Goal: Task Accomplishment & Management: Use online tool/utility

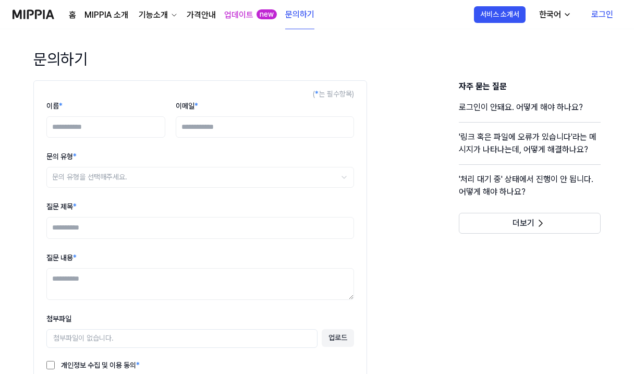
click at [599, 14] on link "로그인" at bounding box center [602, 14] width 39 height 29
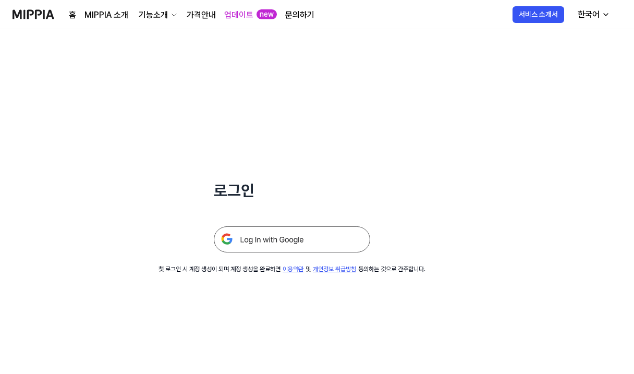
click at [281, 239] on img at bounding box center [292, 239] width 156 height 26
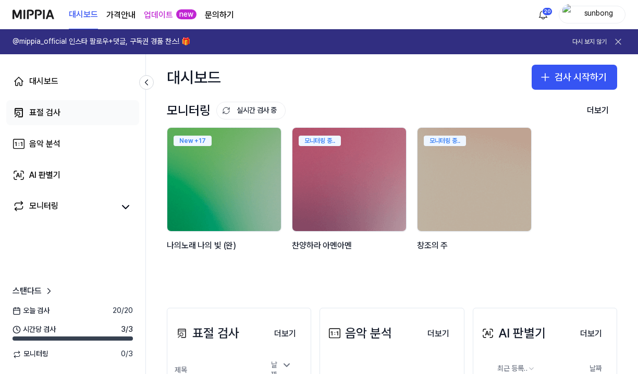
click at [52, 112] on div "표절 검사" at bounding box center [44, 112] width 31 height 13
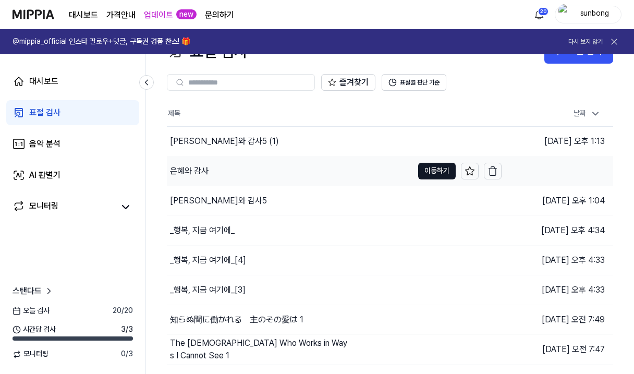
scroll to position [52, 0]
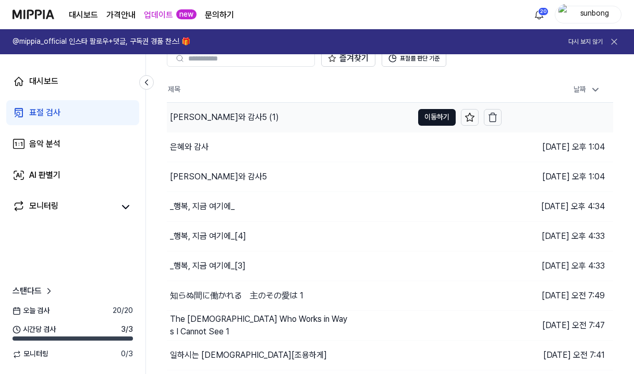
click at [193, 119] on div "[PERSON_NAME]와 감사5 (1)" at bounding box center [224, 117] width 109 height 13
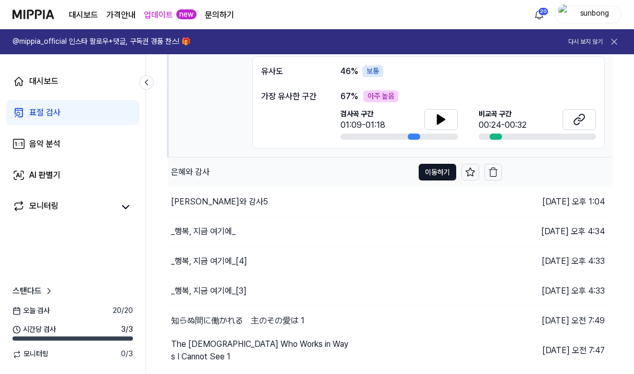
scroll to position [156, 0]
click at [192, 170] on div "은혜와 감사" at bounding box center [190, 171] width 39 height 13
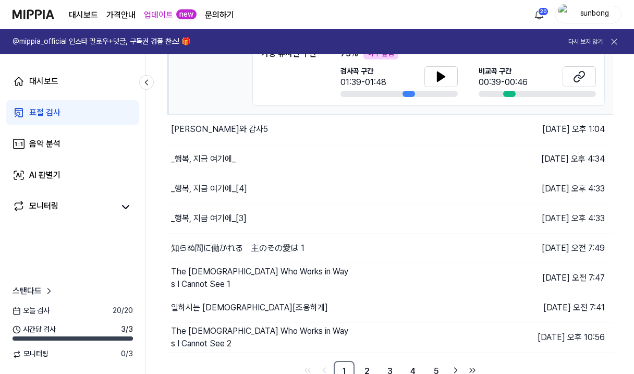
scroll to position [236, 0]
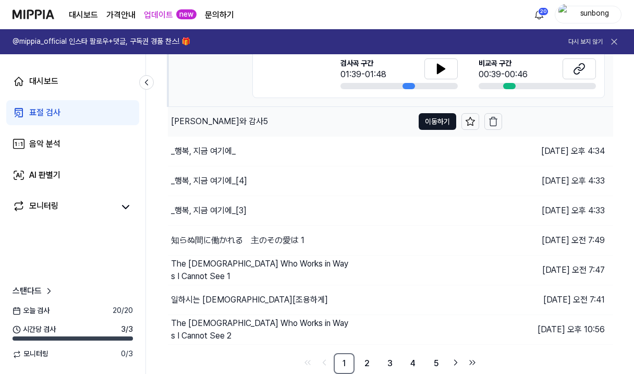
click at [202, 124] on div "은헤와 감사5" at bounding box center [219, 121] width 97 height 13
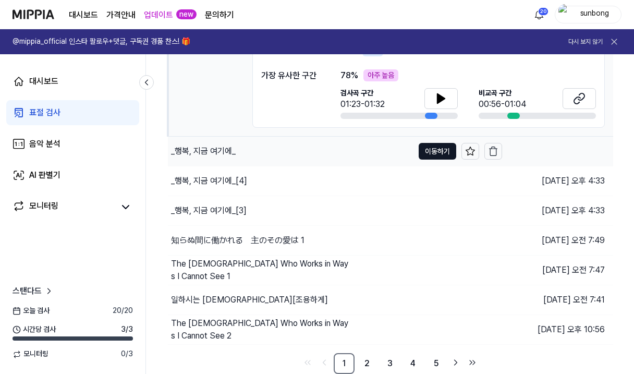
click at [214, 153] on div "_행복, 지금 여기에_" at bounding box center [203, 151] width 65 height 13
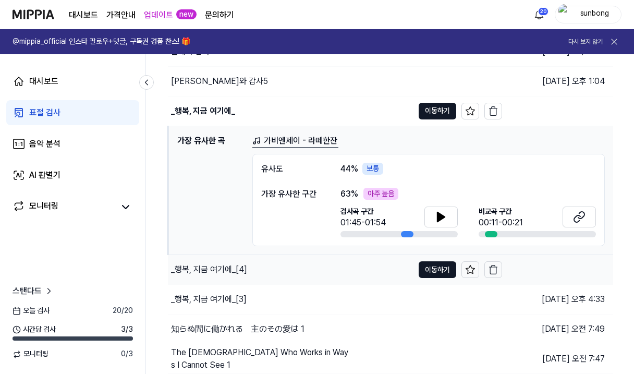
scroll to position [236, 0]
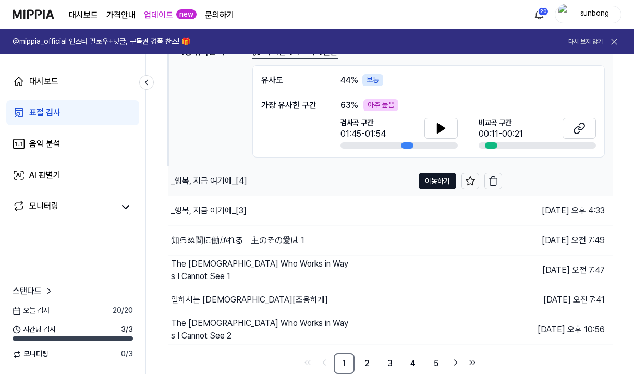
click at [225, 180] on div "_행복, 지금 여기에_[4]" at bounding box center [209, 181] width 76 height 13
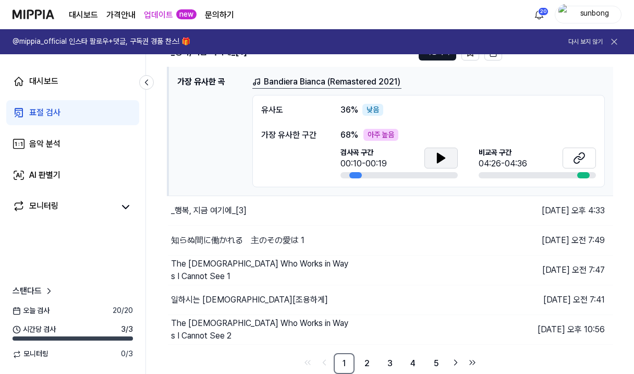
click at [439, 155] on icon at bounding box center [441, 157] width 7 height 9
click at [447, 151] on button at bounding box center [440, 158] width 33 height 21
click at [232, 210] on div "_행복, 지금 여기에_[3]" at bounding box center [209, 210] width 76 height 13
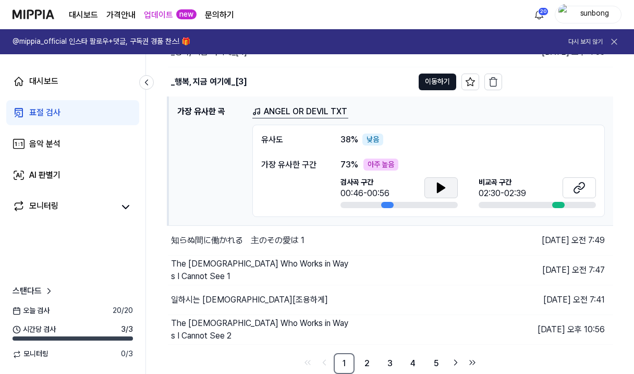
click at [441, 184] on icon at bounding box center [441, 187] width 7 height 9
click at [442, 187] on icon at bounding box center [441, 187] width 13 height 13
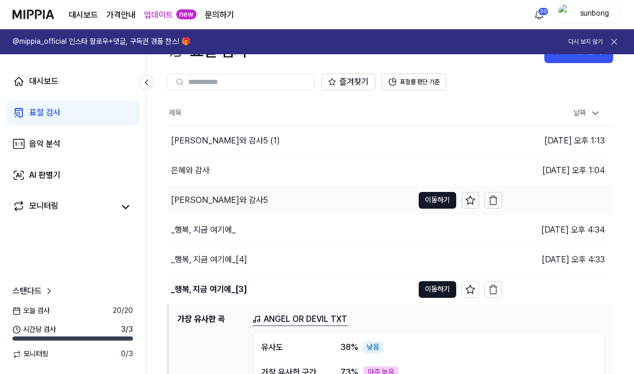
scroll to position [52, 0]
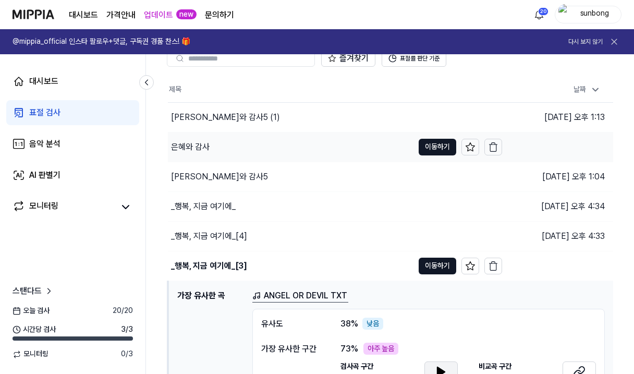
click at [198, 144] on div "은혜와 감사" at bounding box center [190, 147] width 39 height 13
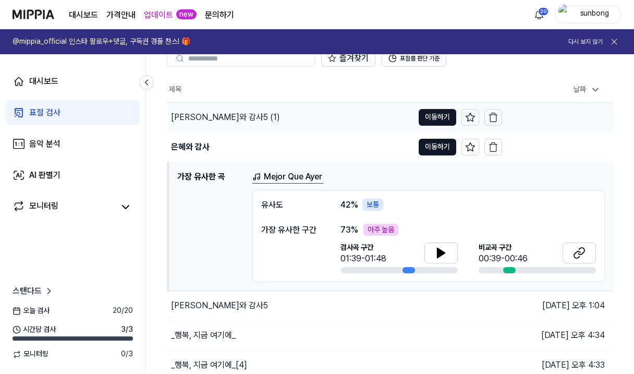
click at [200, 115] on div "은헤와 감사5 (1)" at bounding box center [225, 117] width 109 height 13
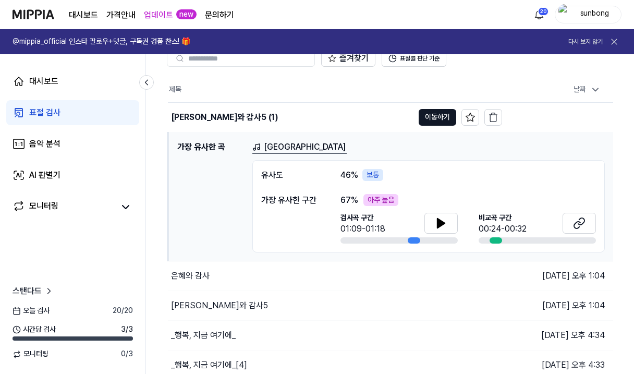
click at [204, 151] on h1 "가장 유사한 곡" at bounding box center [210, 197] width 67 height 112
click at [191, 273] on div "은혜와 감사" at bounding box center [190, 276] width 39 height 13
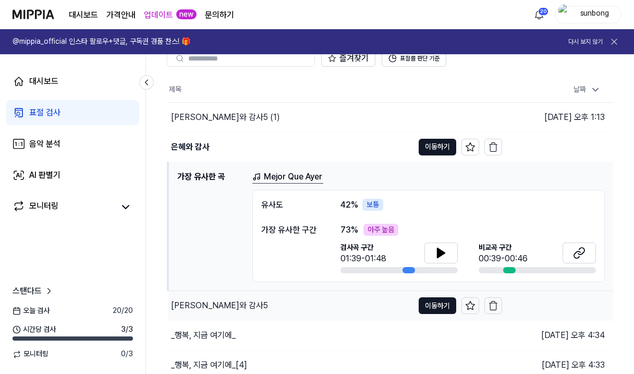
click at [190, 307] on div "은헤와 감사5" at bounding box center [219, 305] width 97 height 13
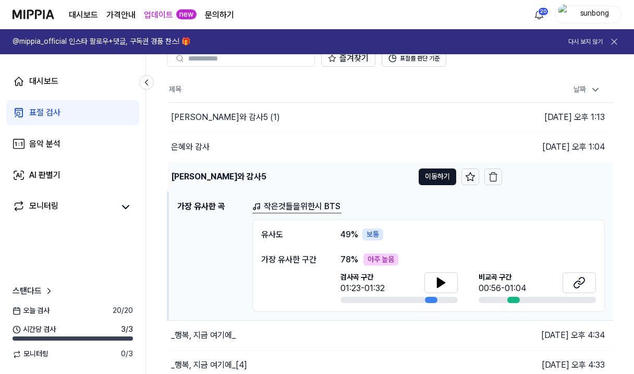
click at [202, 176] on div "은헤와 감사5" at bounding box center [218, 177] width 95 height 13
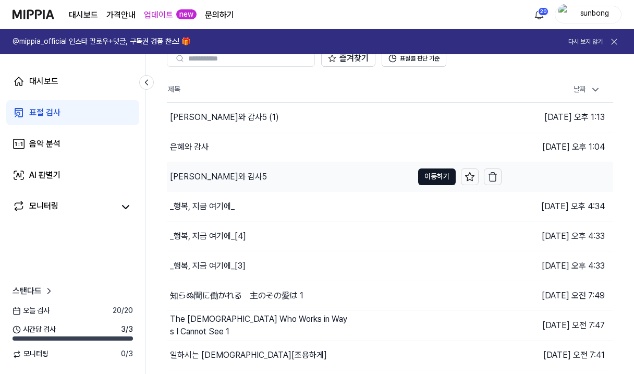
click at [204, 173] on div "은헤와 감사5" at bounding box center [218, 177] width 97 height 13
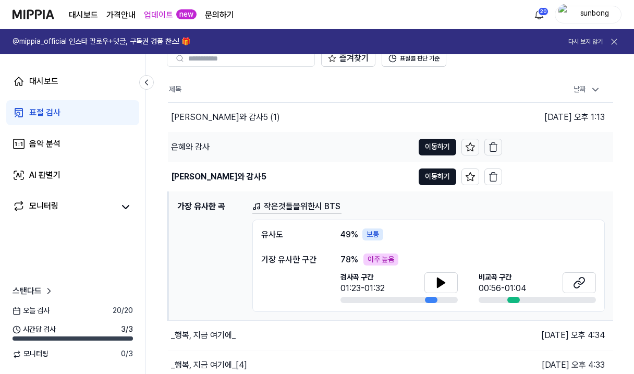
click at [201, 146] on div "은혜와 감사" at bounding box center [190, 147] width 39 height 13
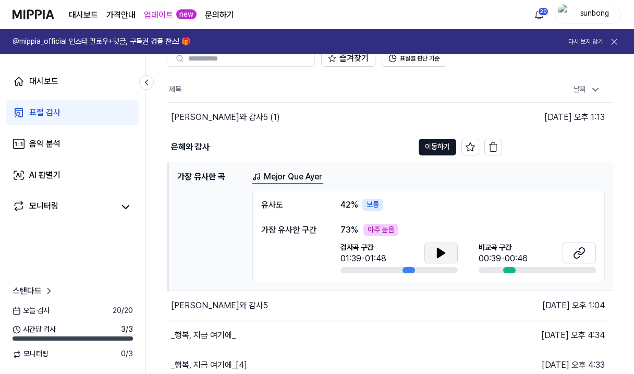
click at [435, 251] on icon at bounding box center [441, 253] width 13 height 13
click at [573, 248] on icon at bounding box center [579, 253] width 13 height 13
click at [436, 250] on icon at bounding box center [441, 253] width 13 height 13
click at [437, 253] on icon at bounding box center [441, 253] width 13 height 13
click at [435, 254] on icon at bounding box center [441, 253] width 13 height 13
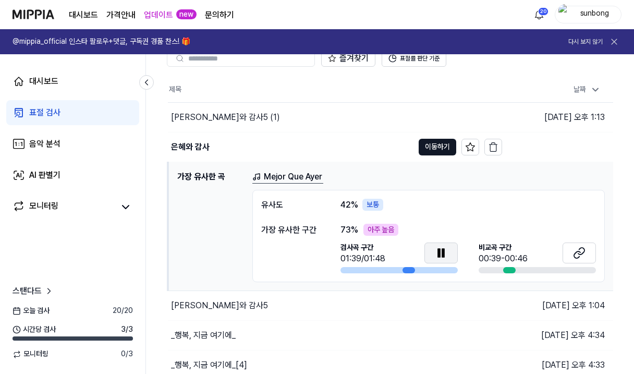
click at [435, 253] on icon at bounding box center [441, 253] width 13 height 13
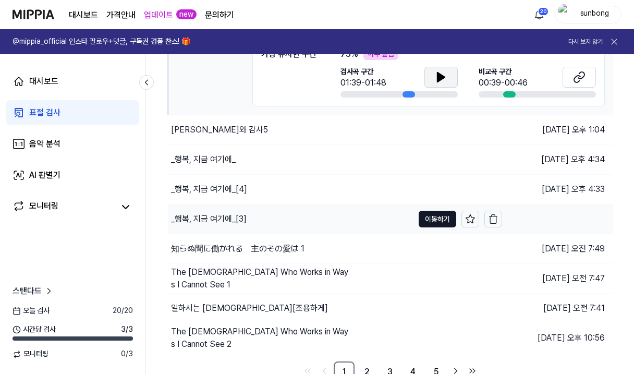
scroll to position [236, 0]
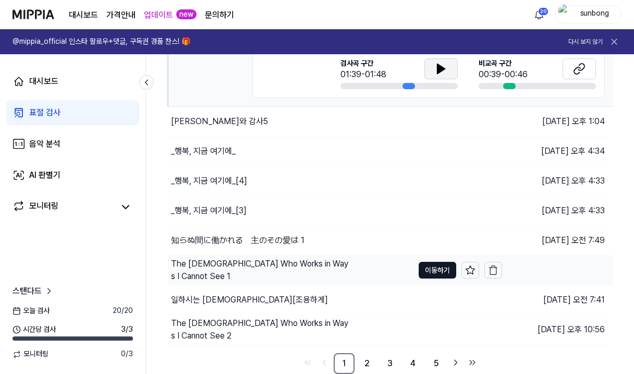
click at [288, 269] on div "The God Who Works in Ways I Cannot See 1" at bounding box center [261, 270] width 180 height 25
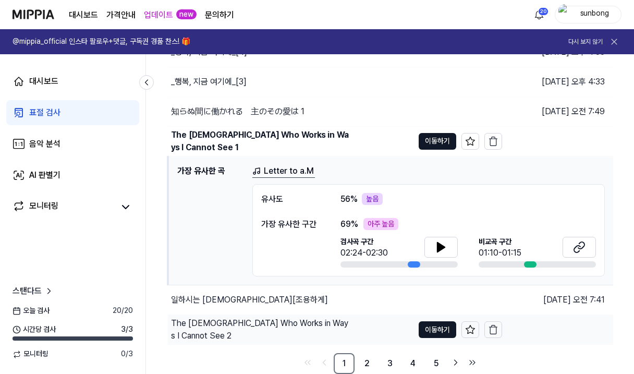
click at [283, 328] on div "The God Who Works in Ways I Cannot See 2" at bounding box center [261, 329] width 180 height 25
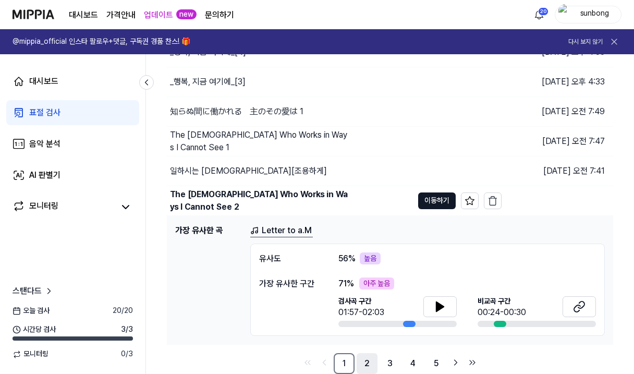
click at [367, 360] on link "2" at bounding box center [367, 363] width 21 height 21
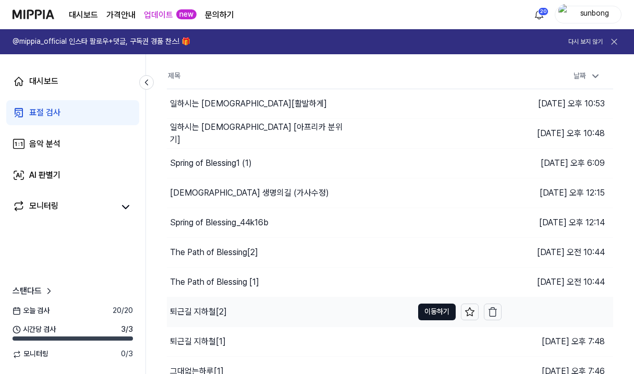
scroll to position [3, 0]
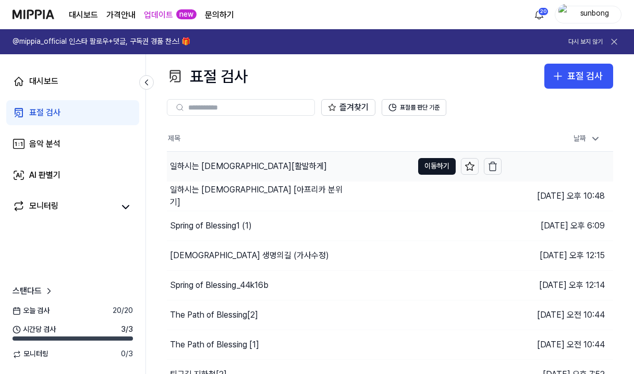
click at [227, 164] on div "일하시는 하나님[활발하게]" at bounding box center [248, 166] width 157 height 13
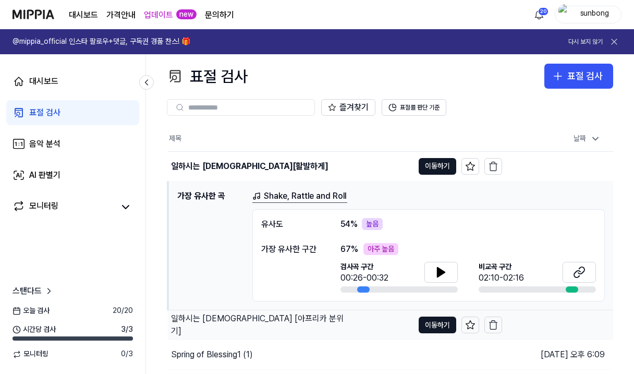
click at [239, 322] on div "일하시는 하나님 [아프리카 분위기]" at bounding box center [261, 324] width 180 height 25
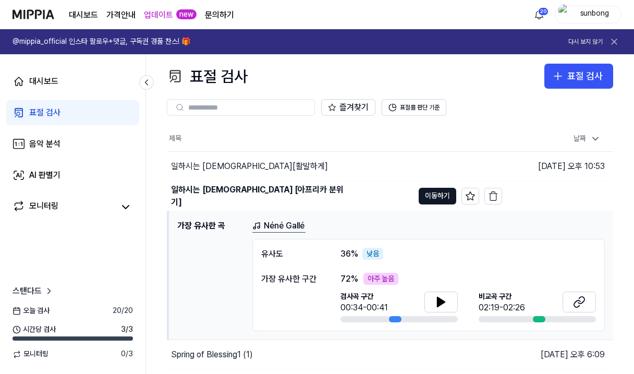
scroll to position [55, 0]
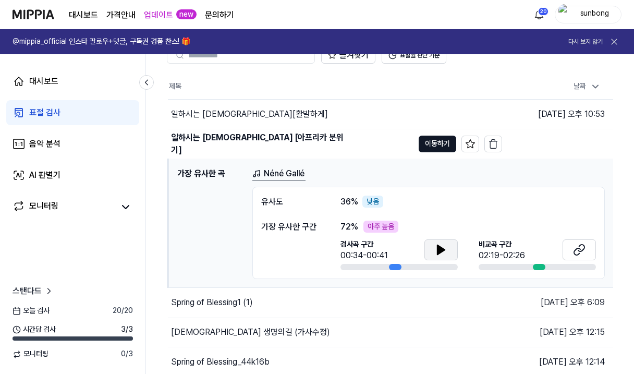
click at [442, 250] on icon at bounding box center [441, 249] width 7 height 9
click at [439, 247] on icon at bounding box center [441, 249] width 7 height 9
click at [442, 246] on icon at bounding box center [441, 250] width 13 height 13
click at [440, 247] on icon at bounding box center [439, 249] width 2 height 8
click at [578, 247] on icon at bounding box center [579, 250] width 13 height 13
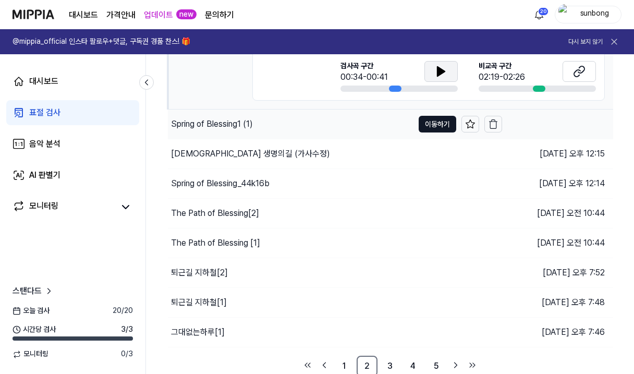
scroll to position [236, 0]
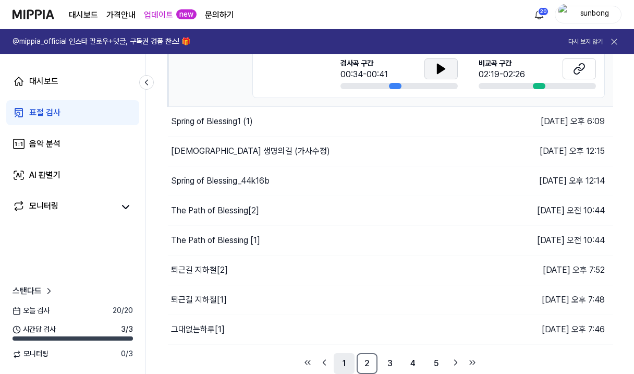
click at [343, 358] on link "1" at bounding box center [344, 363] width 21 height 21
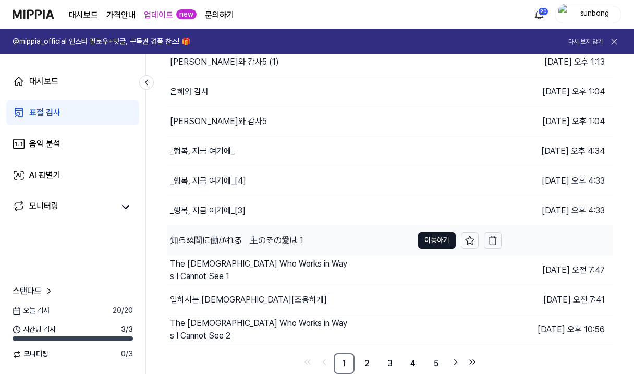
click at [286, 237] on div "知らぬ間に働かれる　主のその愛は 1" at bounding box center [236, 240] width 133 height 13
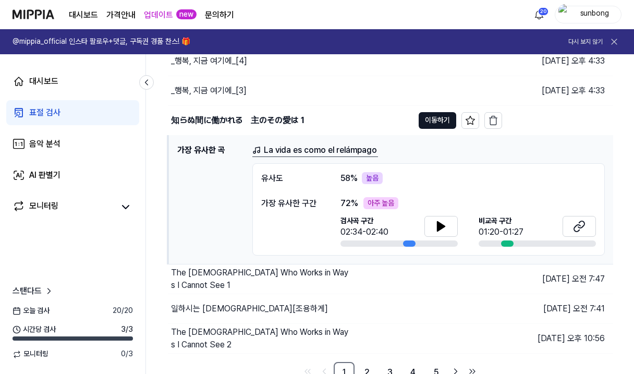
scroll to position [236, 0]
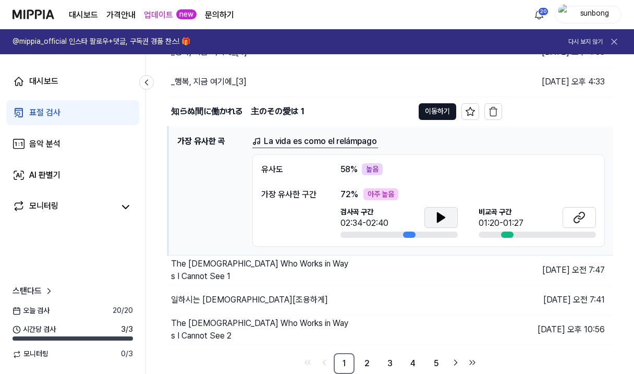
click at [441, 221] on icon at bounding box center [441, 217] width 13 height 13
click at [576, 215] on icon at bounding box center [579, 217] width 13 height 13
click at [438, 220] on icon at bounding box center [441, 217] width 7 height 9
click at [368, 363] on link "2" at bounding box center [367, 363] width 21 height 21
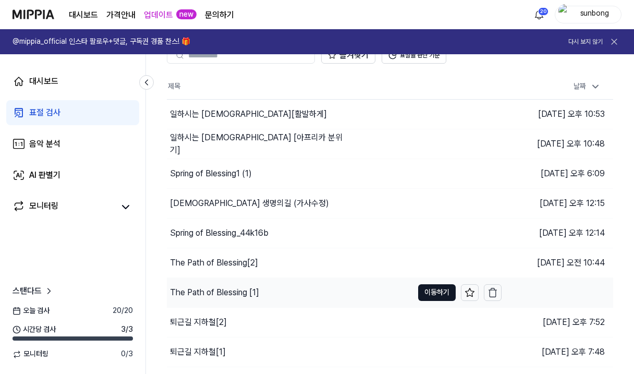
scroll to position [107, 0]
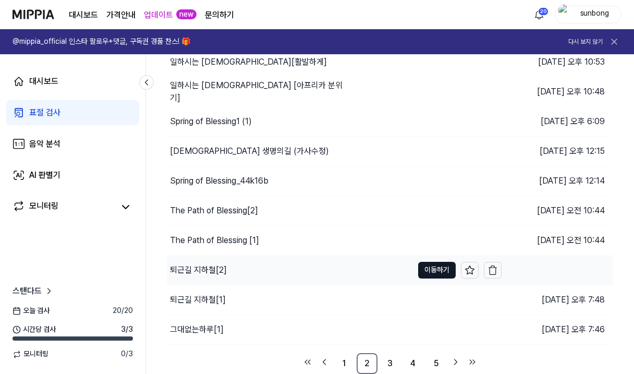
click at [211, 271] on div "퇴근길 지하철[2]" at bounding box center [198, 270] width 57 height 13
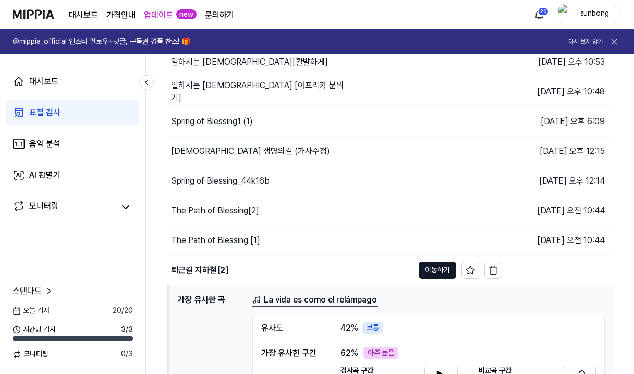
scroll to position [212, 0]
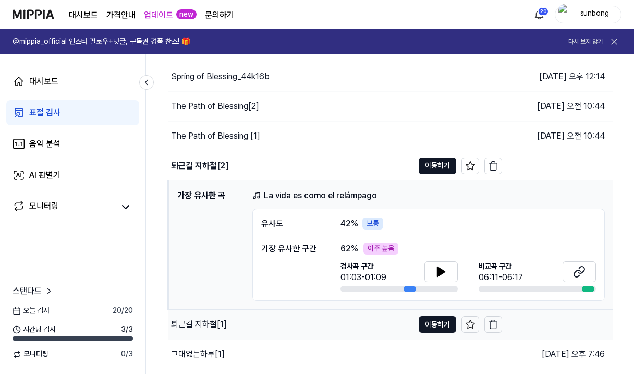
click at [209, 325] on div "퇴근길 지하철[1]" at bounding box center [199, 324] width 56 height 13
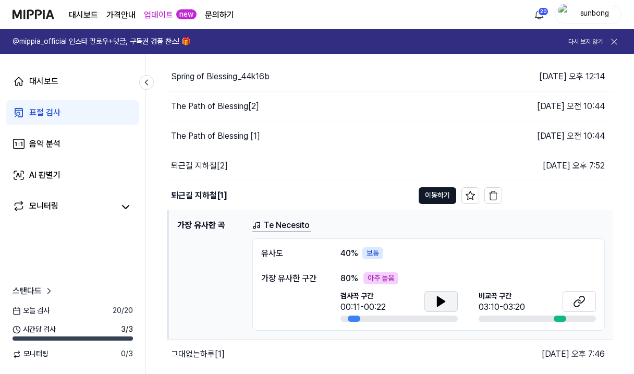
click at [440, 303] on icon at bounding box center [441, 301] width 7 height 9
